Goal: Communication & Community: Answer question/provide support

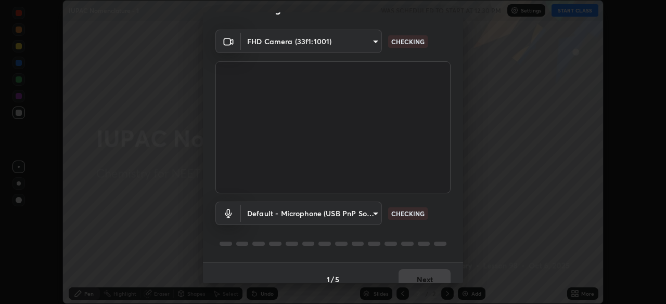
scroll to position [32, 0]
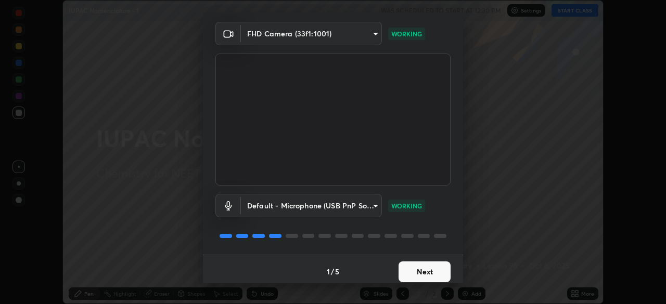
click at [414, 274] on button "Next" at bounding box center [425, 272] width 52 height 21
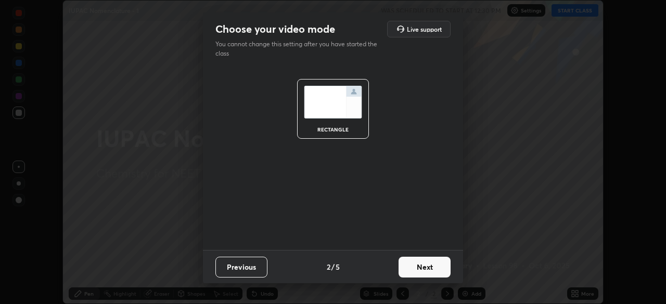
click at [419, 265] on button "Next" at bounding box center [425, 267] width 52 height 21
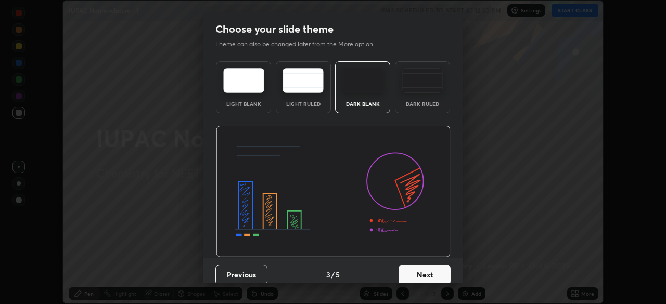
click at [417, 276] on button "Next" at bounding box center [425, 275] width 52 height 21
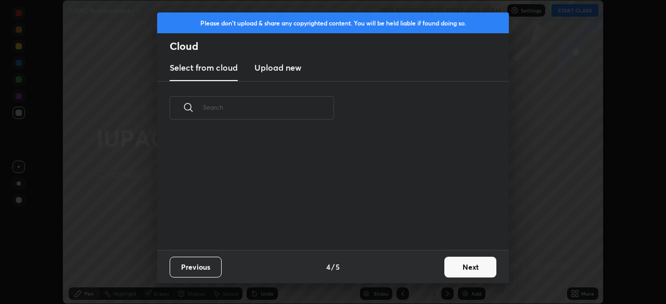
scroll to position [116, 334]
click at [456, 266] on button "Next" at bounding box center [470, 267] width 52 height 21
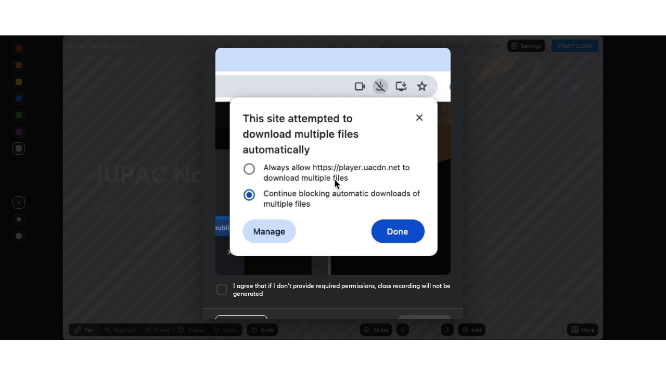
scroll to position [249, 0]
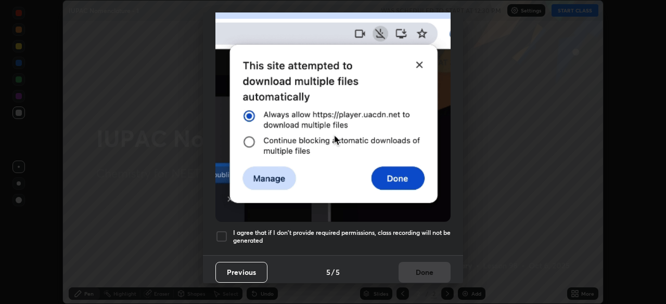
click at [223, 231] on div at bounding box center [221, 237] width 12 height 12
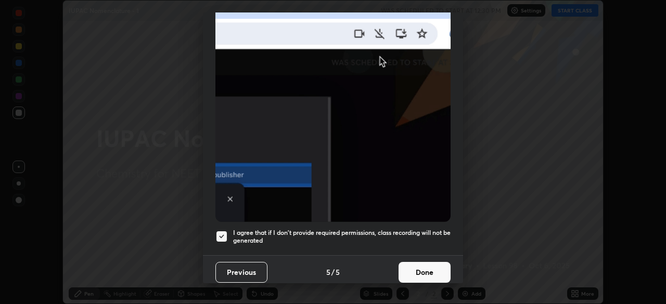
click at [429, 266] on button "Done" at bounding box center [425, 272] width 52 height 21
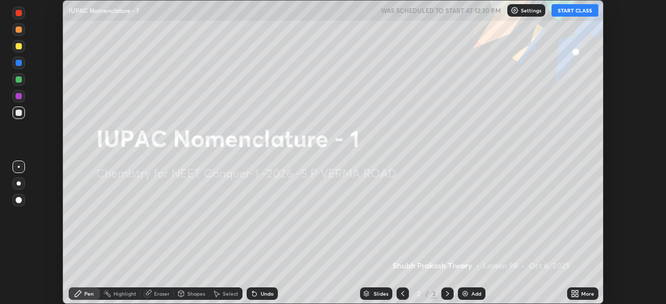
click at [581, 8] on button "START CLASS" at bounding box center [575, 10] width 47 height 12
click at [574, 292] on icon at bounding box center [573, 292] width 3 height 3
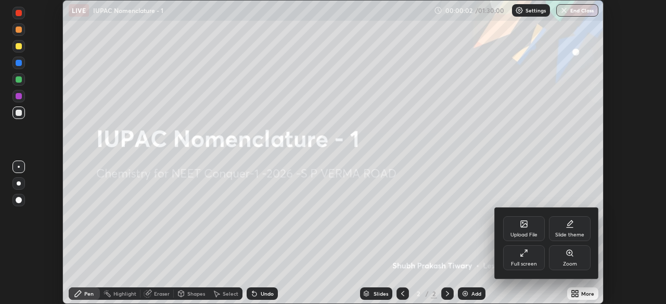
click at [528, 257] on div "Full screen" at bounding box center [524, 258] width 42 height 25
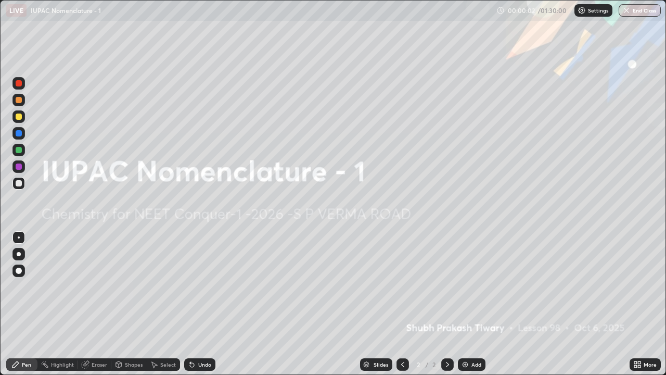
scroll to position [375, 666]
click at [471, 304] on div "Add" at bounding box center [476, 364] width 10 height 5
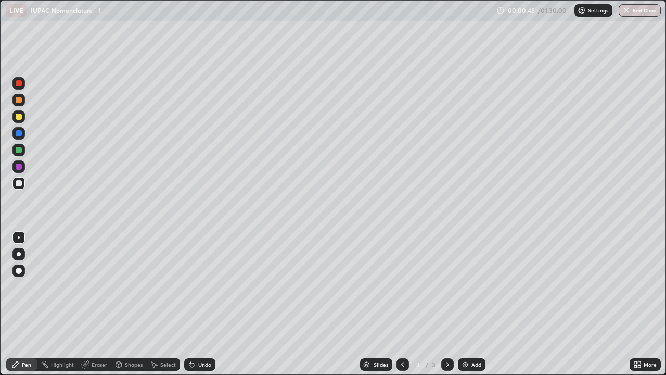
click at [20, 101] on div at bounding box center [19, 100] width 6 height 6
click at [19, 100] on div at bounding box center [19, 100] width 6 height 6
click at [24, 134] on div at bounding box center [18, 133] width 12 height 12
click at [19, 134] on div at bounding box center [19, 133] width 6 height 6
click at [19, 184] on div at bounding box center [19, 183] width 6 height 6
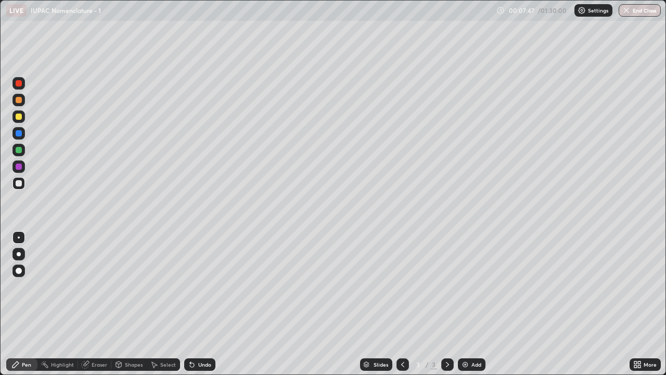
click at [18, 152] on div at bounding box center [19, 150] width 6 height 6
click at [21, 185] on div at bounding box center [19, 183] width 6 height 6
click at [19, 150] on div at bounding box center [19, 150] width 6 height 6
click at [20, 185] on div at bounding box center [19, 183] width 6 height 6
click at [206, 304] on div "Undo" at bounding box center [204, 364] width 13 height 5
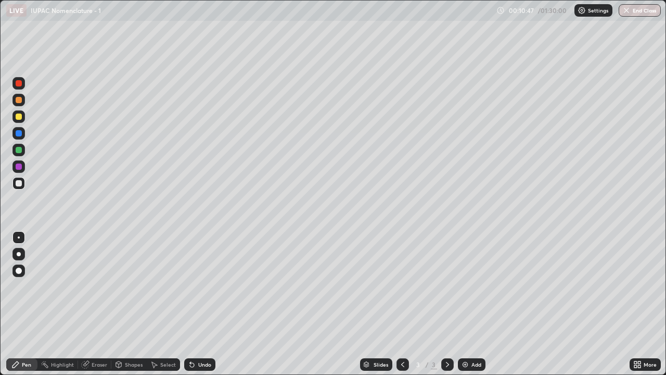
click at [539, 304] on div "Slides 3 / 3 Add" at bounding box center [422, 364] width 414 height 21
click at [536, 304] on div "Slides 3 / 3 Add" at bounding box center [422, 364] width 414 height 21
click at [205, 304] on div "Undo" at bounding box center [204, 364] width 13 height 5
click at [203, 304] on div "Undo" at bounding box center [204, 364] width 13 height 5
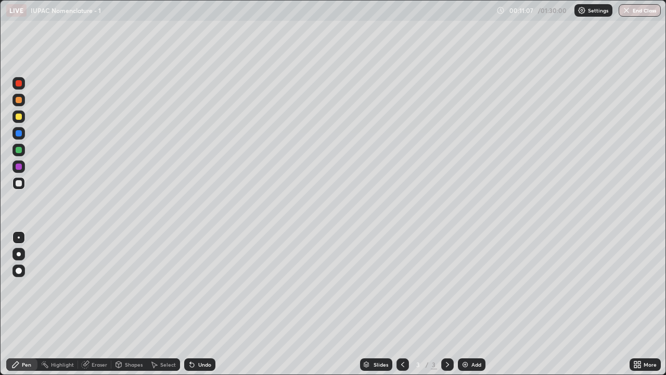
click at [207, 304] on div "Undo" at bounding box center [204, 364] width 13 height 5
click at [205, 304] on div "Undo" at bounding box center [204, 364] width 13 height 5
click at [19, 167] on div at bounding box center [19, 166] width 6 height 6
click at [20, 134] on div at bounding box center [19, 133] width 6 height 6
click at [466, 304] on img at bounding box center [465, 364] width 8 height 8
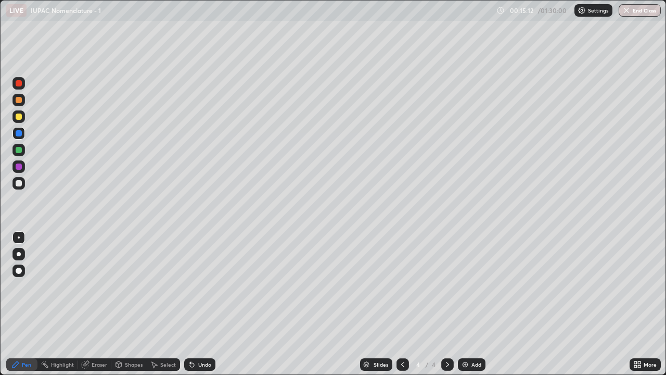
click at [19, 100] on div at bounding box center [19, 100] width 6 height 6
click at [24, 183] on div at bounding box center [18, 183] width 12 height 12
click at [23, 184] on div at bounding box center [18, 183] width 12 height 12
click at [21, 152] on div at bounding box center [19, 150] width 6 height 6
click at [21, 183] on div at bounding box center [19, 183] width 6 height 6
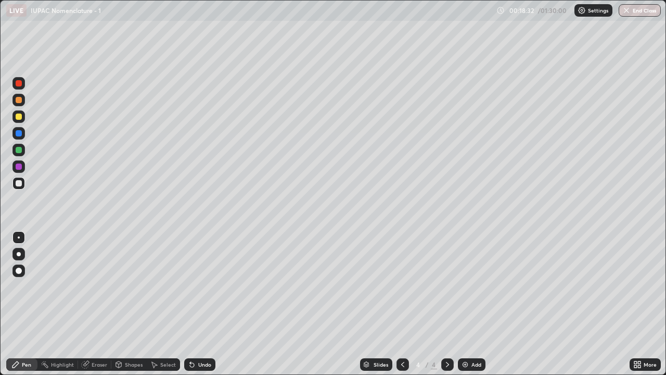
click at [23, 168] on div at bounding box center [18, 166] width 12 height 12
click at [20, 184] on div at bounding box center [19, 183] width 6 height 6
click at [19, 137] on div at bounding box center [18, 133] width 12 height 12
click at [470, 304] on div "Add" at bounding box center [472, 364] width 28 height 12
click at [21, 101] on div at bounding box center [19, 100] width 6 height 6
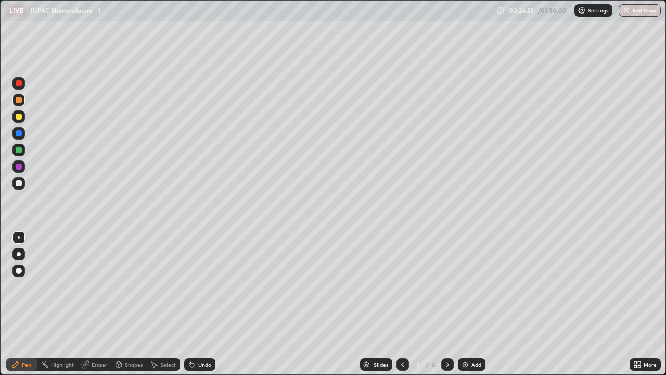
click at [400, 304] on icon at bounding box center [403, 364] width 8 height 8
click at [20, 184] on div at bounding box center [19, 183] width 6 height 6
click at [446, 304] on icon at bounding box center [447, 364] width 8 height 8
click at [19, 150] on div at bounding box center [19, 150] width 6 height 6
click at [23, 185] on div at bounding box center [18, 183] width 12 height 12
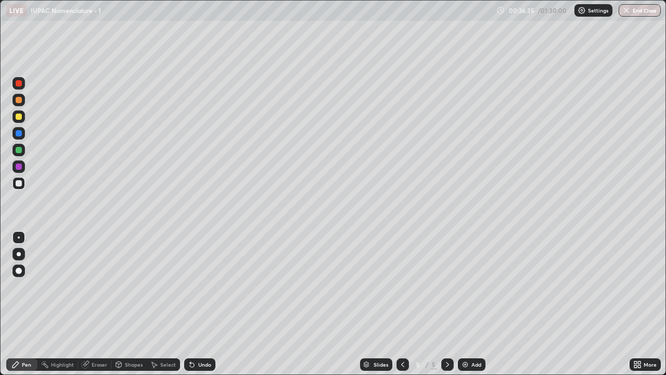
click at [20, 151] on div at bounding box center [19, 150] width 6 height 6
click at [21, 121] on div at bounding box center [18, 116] width 12 height 12
click at [23, 184] on div at bounding box center [18, 183] width 12 height 12
click at [21, 183] on div at bounding box center [19, 183] width 6 height 6
click at [19, 150] on div at bounding box center [19, 150] width 6 height 6
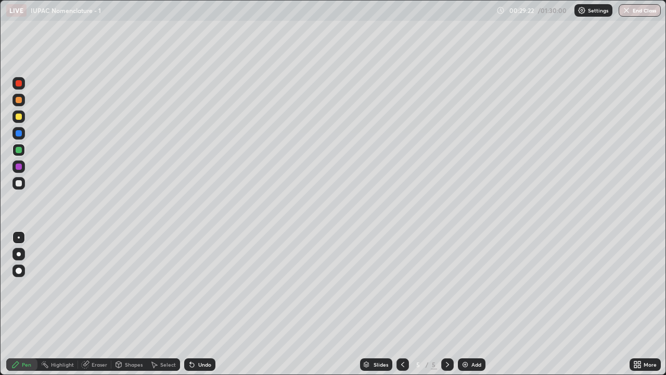
click at [21, 182] on div at bounding box center [19, 183] width 6 height 6
click at [169, 304] on div "Select" at bounding box center [168, 364] width 16 height 5
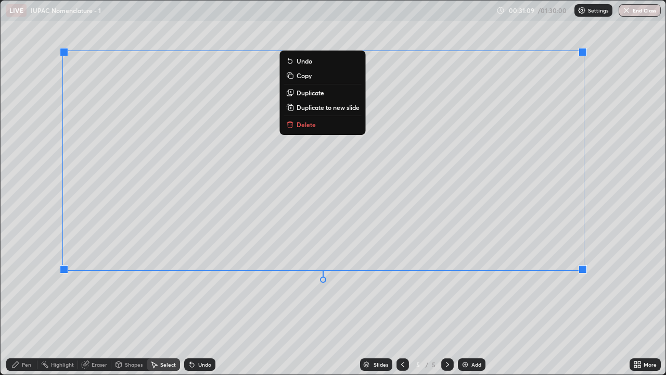
click at [607, 235] on div "0 ° Undo Copy Duplicate Duplicate to new slide Delete" at bounding box center [333, 188] width 665 height 374
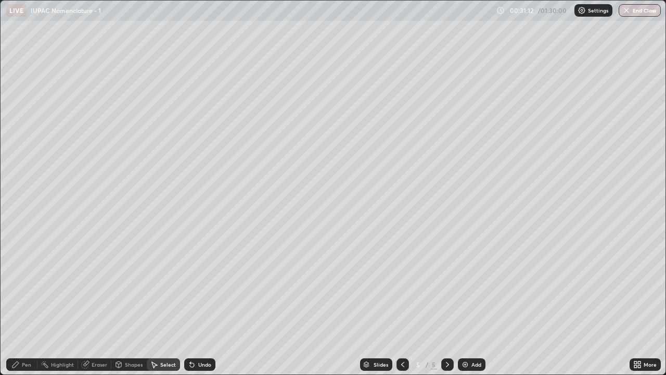
click at [33, 304] on div "Pen" at bounding box center [21, 364] width 31 height 12
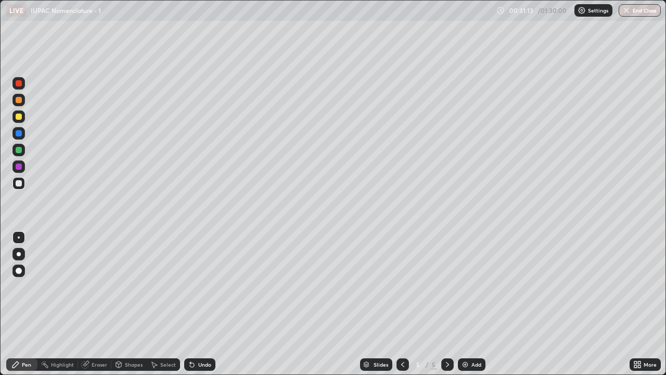
click at [19, 237] on div at bounding box center [19, 237] width 2 height 2
click at [23, 150] on div at bounding box center [18, 150] width 12 height 12
click at [20, 185] on div at bounding box center [19, 183] width 6 height 6
click at [22, 134] on div at bounding box center [18, 133] width 12 height 12
click at [467, 304] on img at bounding box center [465, 364] width 8 height 8
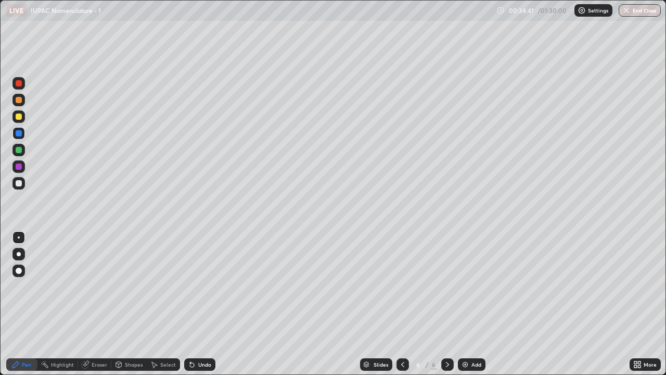
click at [19, 100] on div at bounding box center [19, 100] width 6 height 6
click at [20, 133] on div at bounding box center [19, 133] width 6 height 6
click at [18, 183] on div at bounding box center [19, 183] width 6 height 6
click at [24, 151] on div at bounding box center [18, 150] width 12 height 12
click at [19, 167] on div at bounding box center [19, 166] width 6 height 6
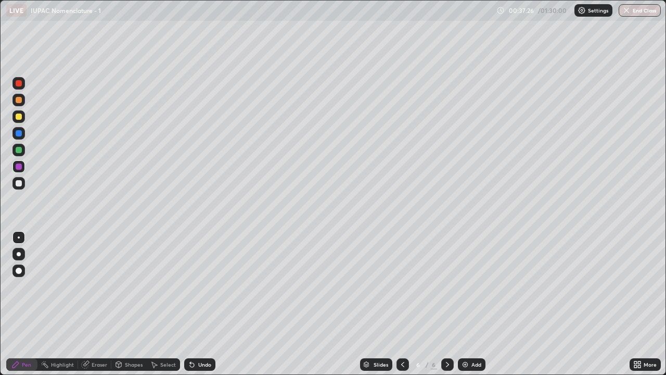
click at [19, 117] on div at bounding box center [19, 116] width 6 height 6
click at [21, 184] on div at bounding box center [19, 183] width 6 height 6
click at [472, 304] on div "Add" at bounding box center [476, 364] width 10 height 5
click at [20, 116] on div at bounding box center [19, 116] width 6 height 6
click at [20, 183] on div at bounding box center [19, 183] width 6 height 6
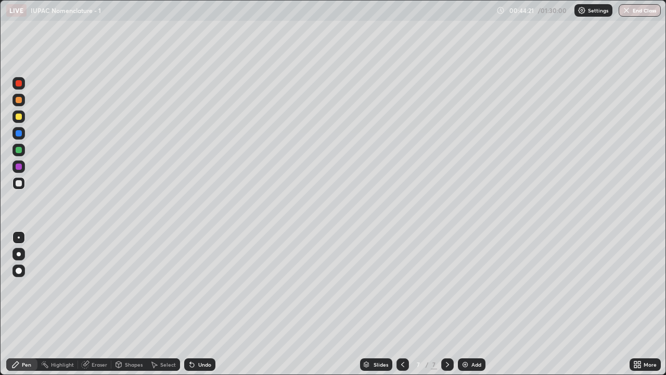
click at [19, 134] on div at bounding box center [19, 133] width 6 height 6
click at [20, 183] on div at bounding box center [19, 183] width 6 height 6
click at [21, 152] on div at bounding box center [18, 150] width 12 height 12
click at [99, 304] on div "Eraser" at bounding box center [100, 364] width 16 height 5
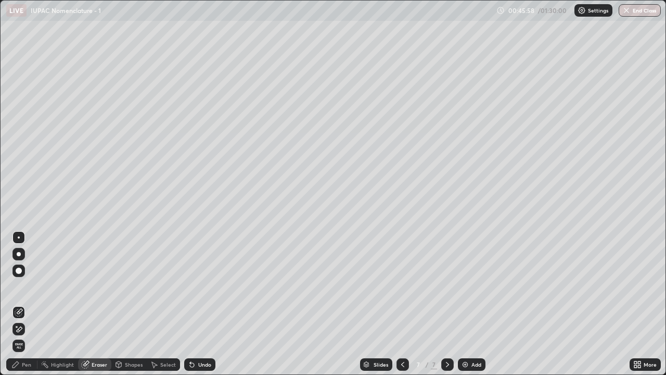
click at [26, 304] on div "Pen" at bounding box center [26, 364] width 9 height 5
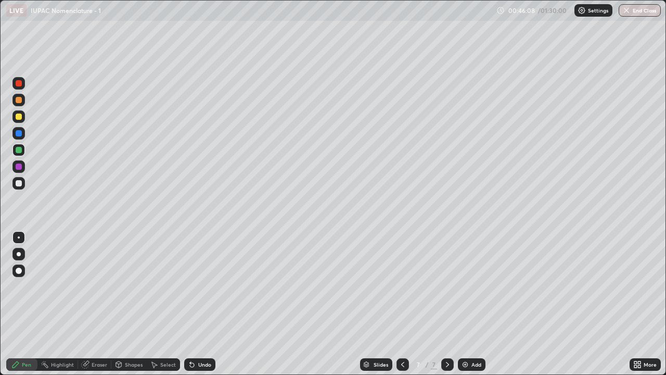
click at [19, 183] on div at bounding box center [19, 183] width 6 height 6
click at [168, 304] on div "Select" at bounding box center [168, 364] width 16 height 5
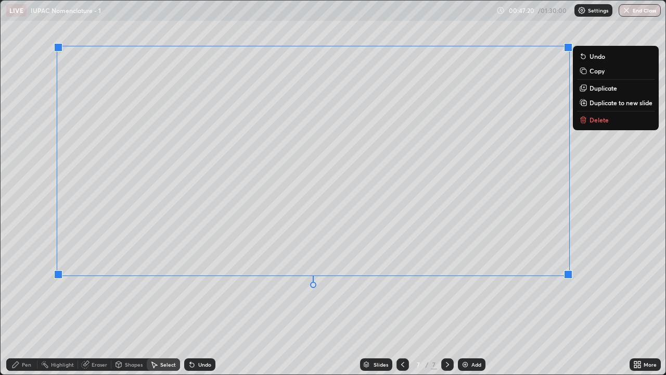
click at [591, 253] on div "0 ° Undo Copy Duplicate Duplicate to new slide Delete" at bounding box center [333, 188] width 665 height 374
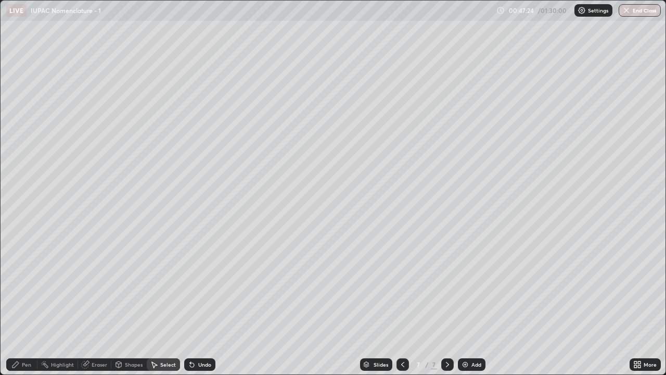
click at [30, 304] on div "Pen" at bounding box center [26, 364] width 9 height 5
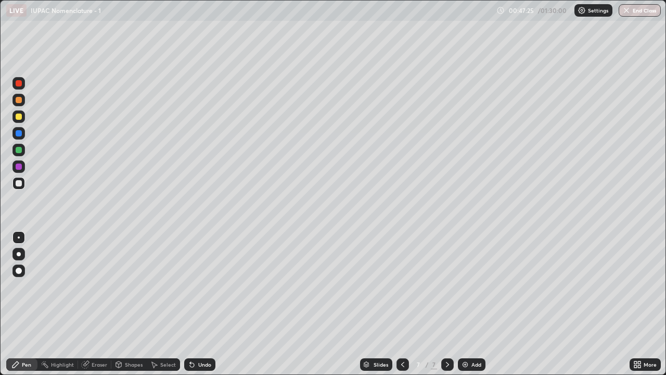
click at [21, 184] on div at bounding box center [19, 183] width 6 height 6
click at [20, 184] on div at bounding box center [19, 183] width 6 height 6
click at [23, 184] on div at bounding box center [18, 183] width 12 height 12
click at [465, 304] on img at bounding box center [465, 364] width 8 height 8
click at [20, 117] on div at bounding box center [19, 116] width 6 height 6
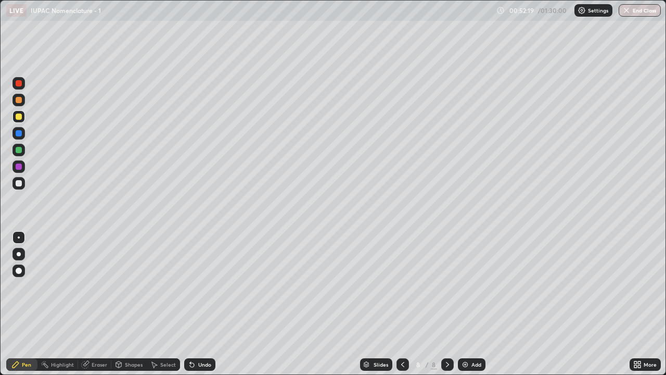
click at [21, 184] on div at bounding box center [19, 183] width 6 height 6
click at [19, 150] on div at bounding box center [19, 150] width 6 height 6
click at [22, 183] on div at bounding box center [18, 183] width 12 height 12
click at [20, 184] on div at bounding box center [19, 183] width 6 height 6
click at [19, 133] on div at bounding box center [19, 133] width 6 height 6
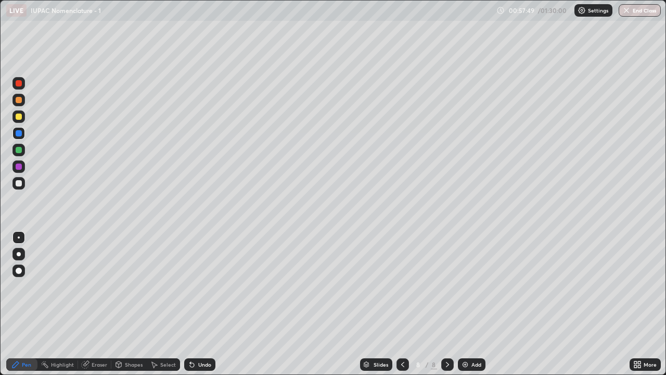
click at [23, 186] on div at bounding box center [18, 183] width 12 height 12
click at [467, 304] on img at bounding box center [465, 364] width 8 height 8
click at [20, 117] on div at bounding box center [19, 116] width 6 height 6
click at [20, 183] on div at bounding box center [19, 183] width 6 height 6
click at [21, 151] on div at bounding box center [19, 150] width 6 height 6
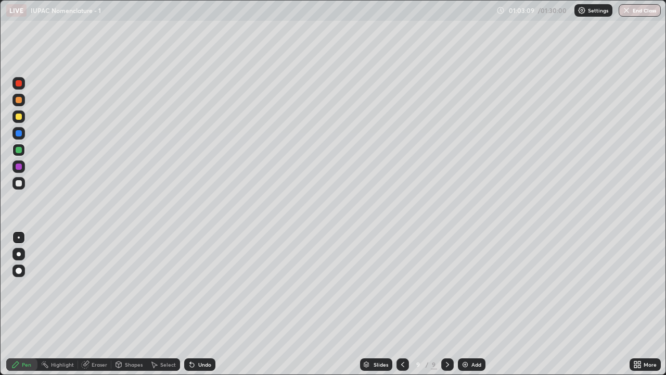
click at [19, 184] on div at bounding box center [19, 183] width 6 height 6
click at [19, 133] on div at bounding box center [19, 133] width 6 height 6
click at [17, 182] on div at bounding box center [19, 183] width 6 height 6
click at [469, 304] on div "Add" at bounding box center [472, 364] width 28 height 12
click at [21, 129] on div at bounding box center [18, 133] width 12 height 12
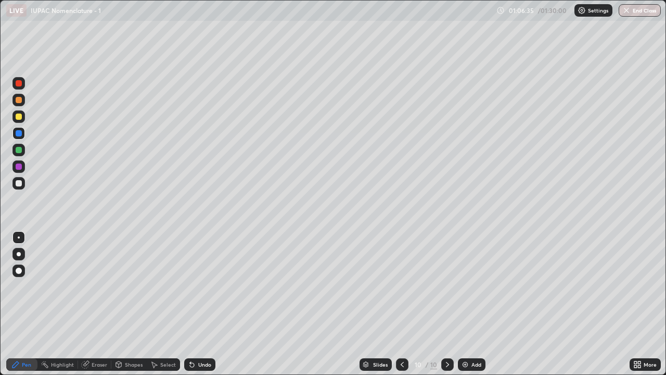
click at [22, 118] on div at bounding box center [18, 116] width 12 height 12
click at [101, 304] on div "Eraser" at bounding box center [100, 364] width 16 height 5
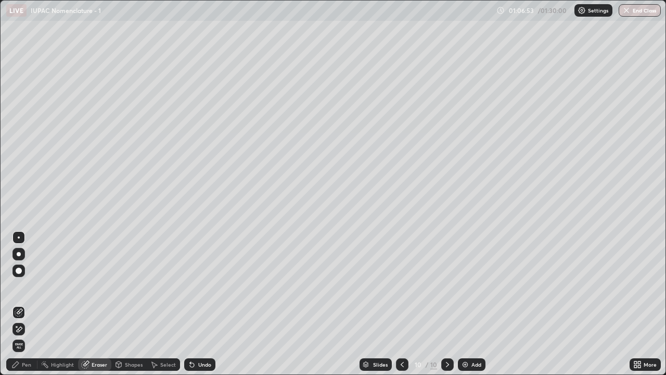
click at [30, 304] on div "Pen" at bounding box center [26, 364] width 9 height 5
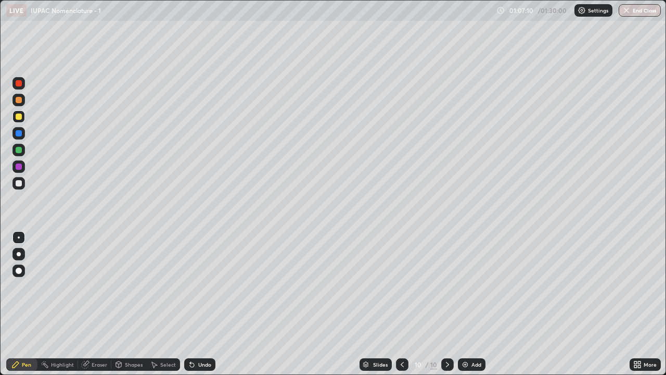
click at [18, 184] on div at bounding box center [19, 183] width 6 height 6
click at [19, 150] on div at bounding box center [19, 150] width 6 height 6
click at [203, 304] on div "Undo" at bounding box center [204, 364] width 13 height 5
click at [201, 304] on div "Undo" at bounding box center [204, 364] width 13 height 5
click at [17, 183] on div at bounding box center [19, 183] width 6 height 6
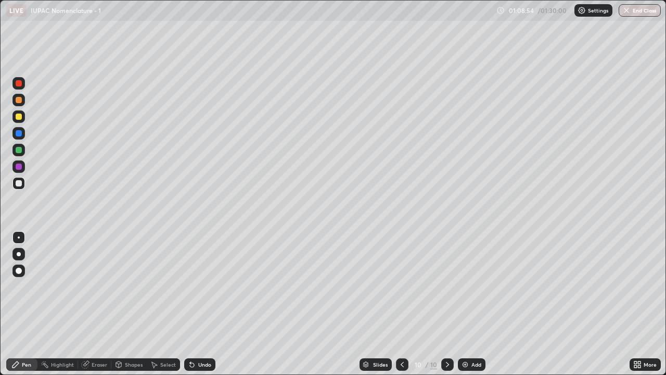
click at [21, 135] on div at bounding box center [19, 133] width 6 height 6
click at [23, 149] on div at bounding box center [18, 150] width 12 height 12
click at [21, 183] on div at bounding box center [19, 183] width 6 height 6
click at [19, 135] on div at bounding box center [19, 133] width 6 height 6
click at [21, 117] on div at bounding box center [19, 116] width 6 height 6
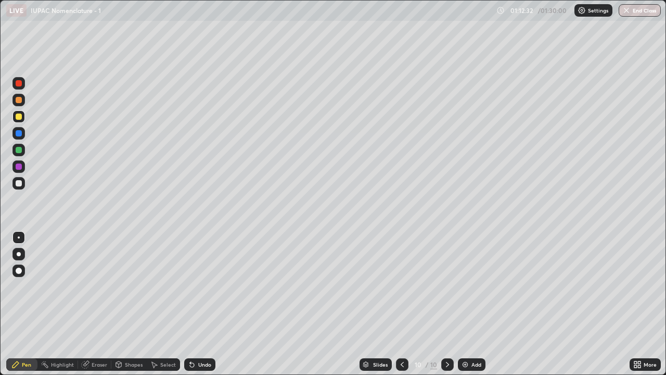
click at [20, 166] on div at bounding box center [19, 166] width 6 height 6
click at [19, 134] on div at bounding box center [19, 133] width 6 height 6
click at [23, 182] on div at bounding box center [18, 183] width 12 height 12
click at [19, 168] on div at bounding box center [19, 166] width 6 height 6
click at [20, 150] on div at bounding box center [19, 150] width 6 height 6
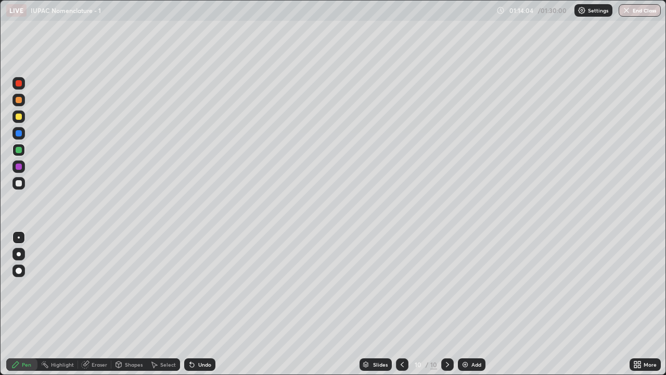
click at [23, 185] on div at bounding box center [18, 183] width 12 height 12
click at [21, 150] on div at bounding box center [19, 150] width 6 height 6
click at [19, 183] on div at bounding box center [19, 183] width 6 height 6
click at [21, 135] on div at bounding box center [19, 133] width 6 height 6
click at [22, 150] on div at bounding box center [18, 150] width 12 height 12
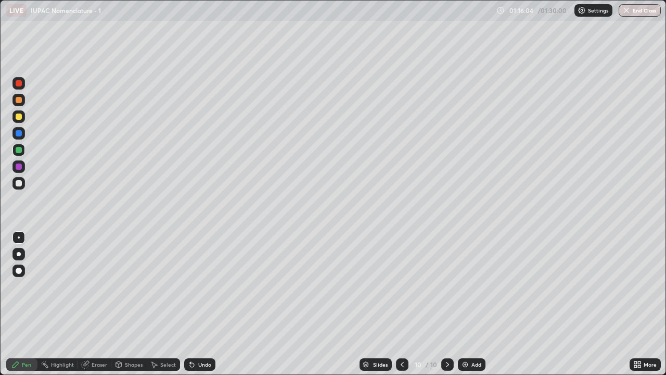
click at [19, 183] on div at bounding box center [19, 183] width 6 height 6
click at [19, 150] on div at bounding box center [19, 150] width 6 height 6
click at [20, 184] on div at bounding box center [19, 183] width 6 height 6
click at [204, 304] on div "Undo" at bounding box center [204, 364] width 13 height 5
click at [474, 304] on div "Add" at bounding box center [476, 364] width 10 height 5
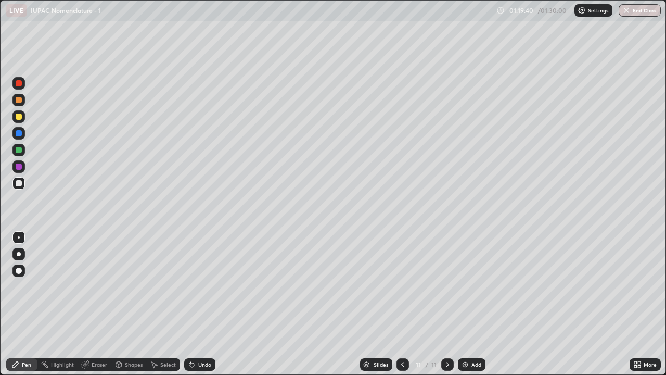
click at [98, 304] on div "Eraser" at bounding box center [100, 364] width 16 height 5
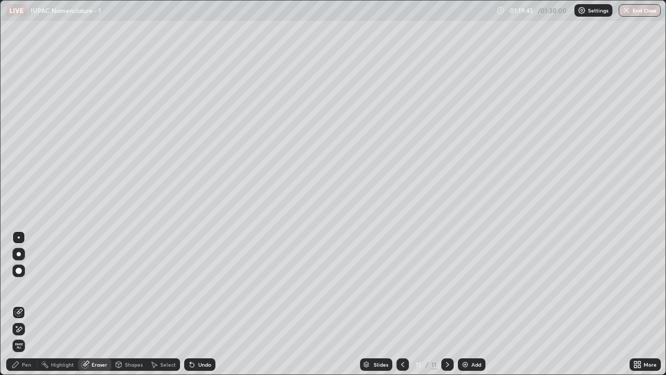
click at [21, 304] on div "Pen" at bounding box center [21, 364] width 31 height 12
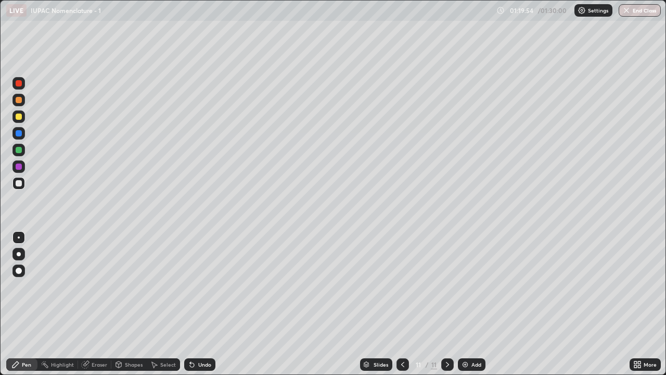
click at [21, 151] on div at bounding box center [19, 150] width 6 height 6
click at [21, 184] on div at bounding box center [19, 183] width 6 height 6
click at [19, 135] on div at bounding box center [19, 133] width 6 height 6
click at [212, 304] on div "Undo" at bounding box center [199, 364] width 31 height 12
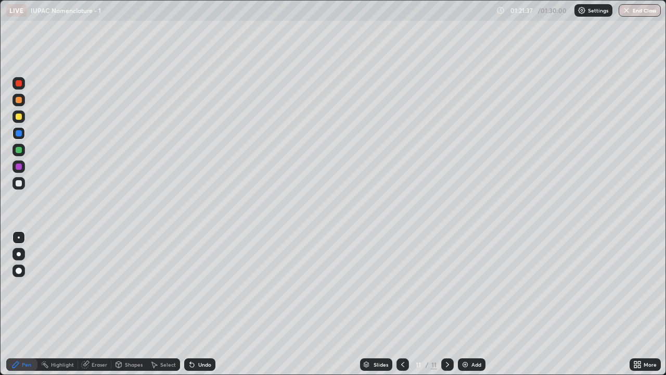
click at [213, 304] on div "Undo" at bounding box center [199, 364] width 31 height 12
click at [214, 304] on div "Undo" at bounding box center [199, 364] width 31 height 12
click at [638, 15] on button "End Class" at bounding box center [640, 10] width 41 height 12
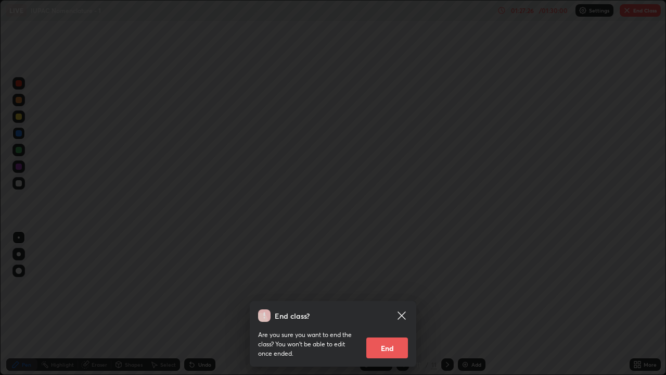
click at [391, 304] on button "End" at bounding box center [387, 347] width 42 height 21
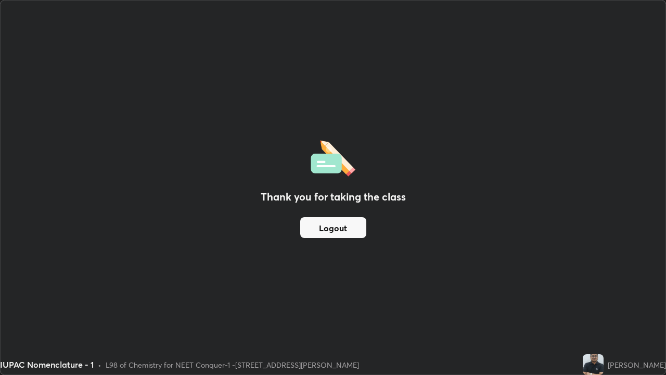
click at [333, 227] on button "Logout" at bounding box center [333, 227] width 66 height 21
